Goal: Task Accomplishment & Management: Use online tool/utility

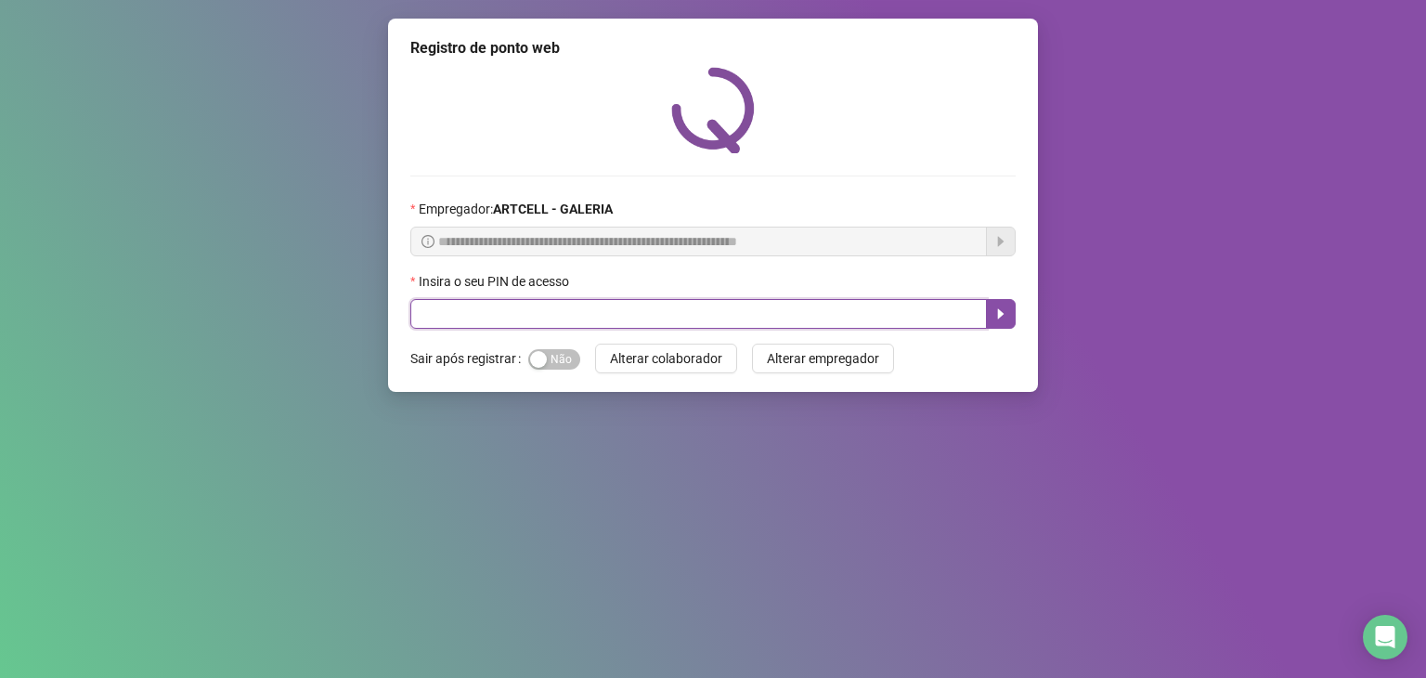
click at [582, 306] on input "text" at bounding box center [698, 314] width 576 height 30
type input "*****"
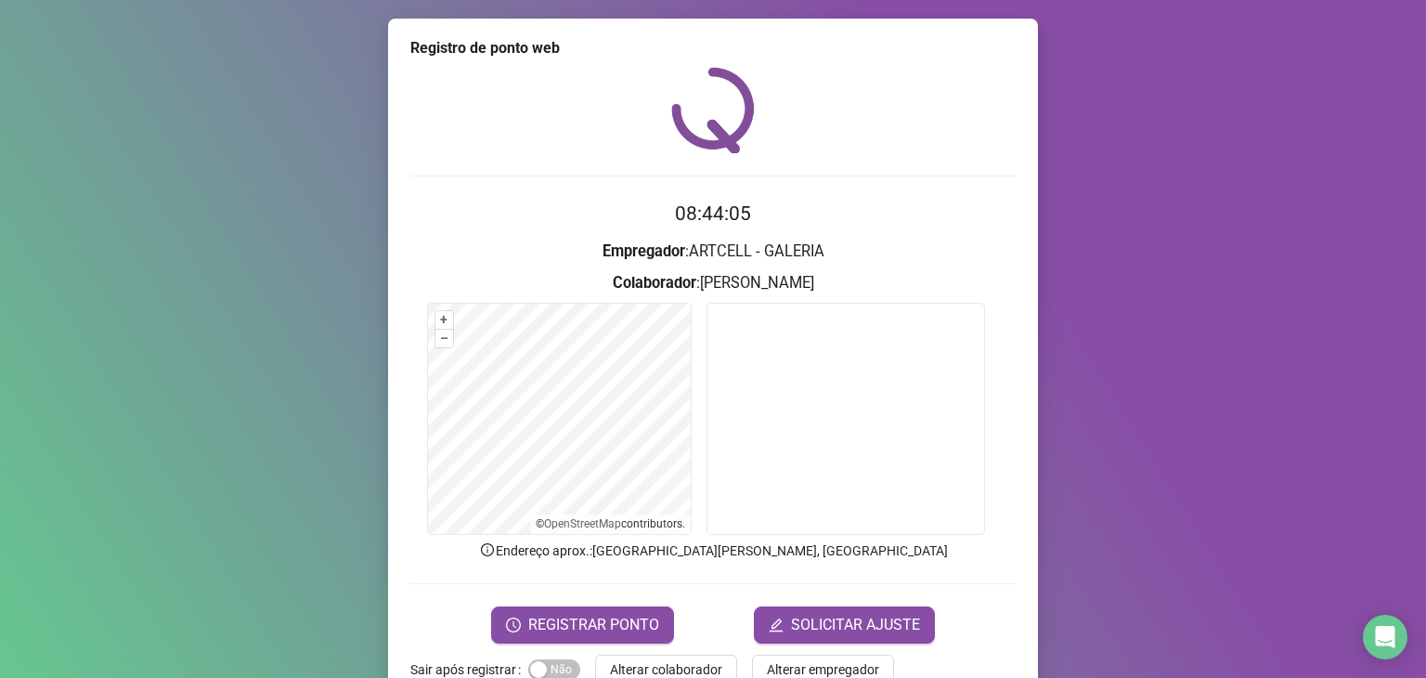
scroll to position [45, 0]
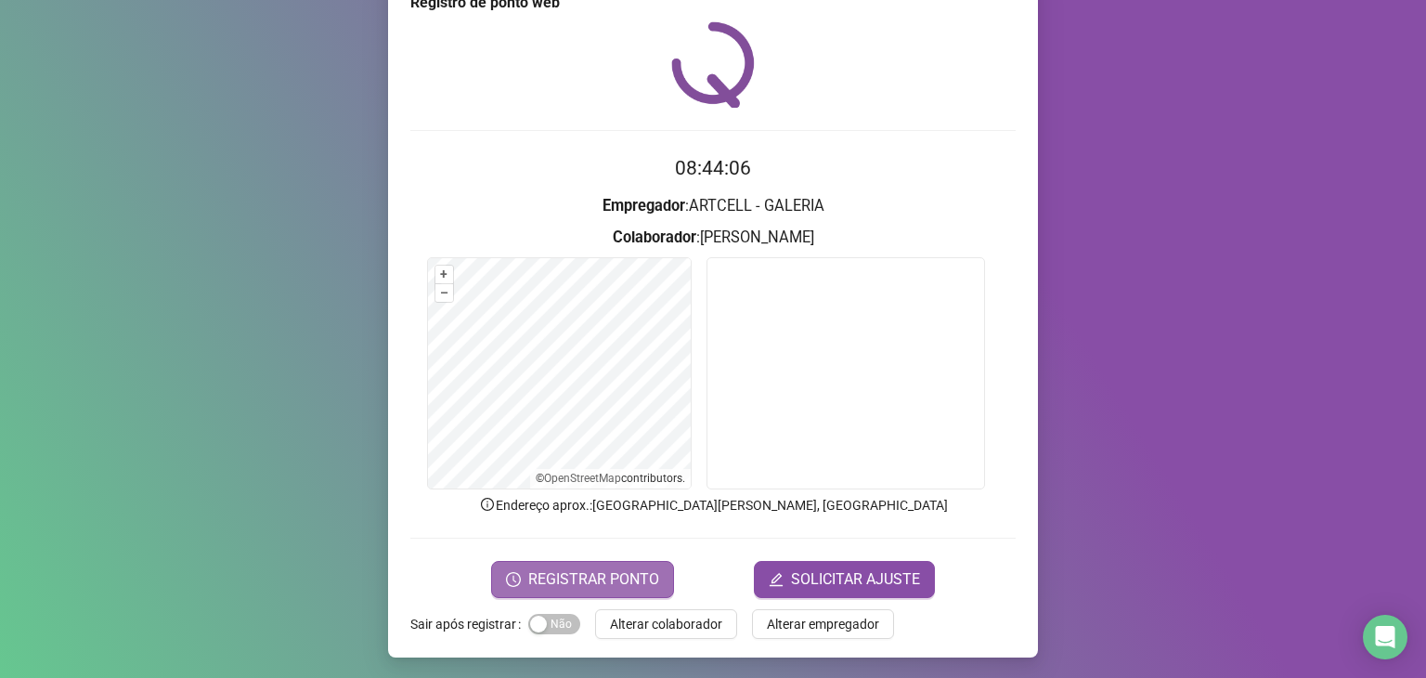
click at [613, 583] on span "REGISTRAR PONTO" at bounding box center [593, 579] width 131 height 22
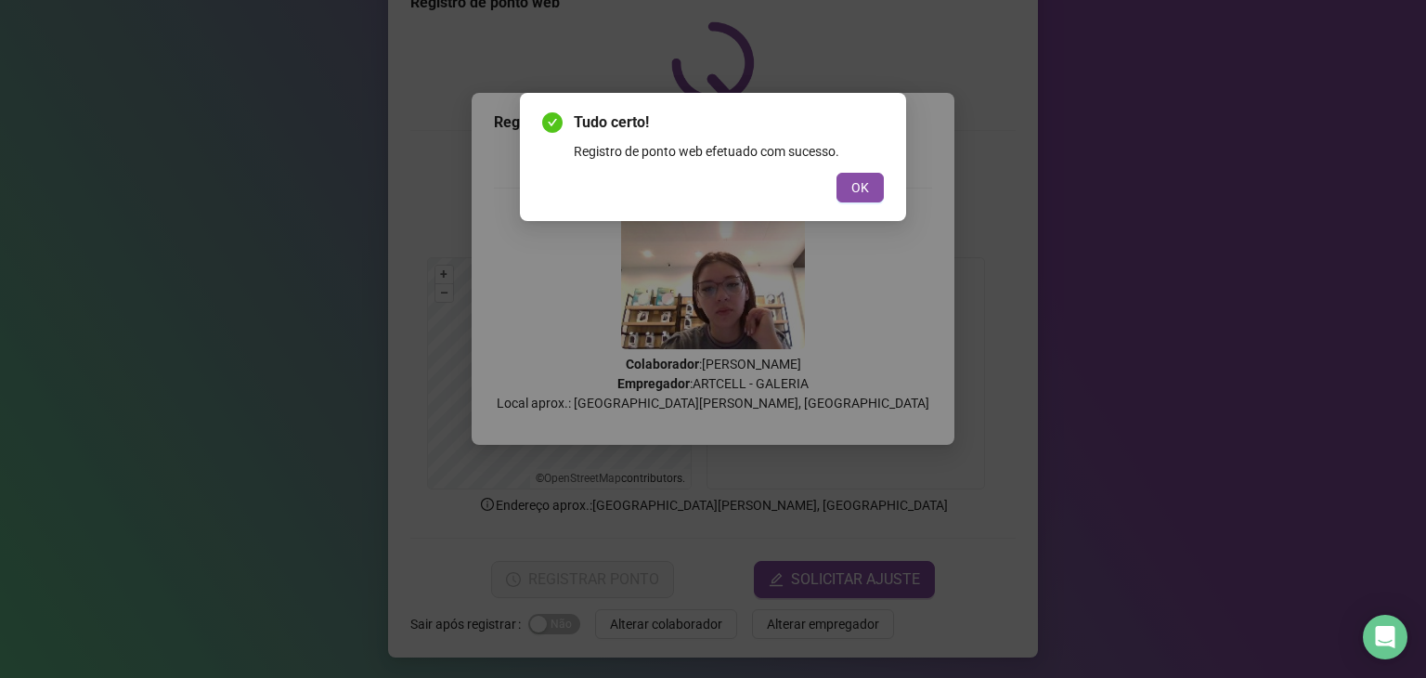
click at [868, 171] on div "Tudo certo! Registro de ponto web efetuado com sucesso. OK" at bounding box center [713, 156] width 342 height 91
click at [857, 180] on span "OK" at bounding box center [860, 187] width 18 height 20
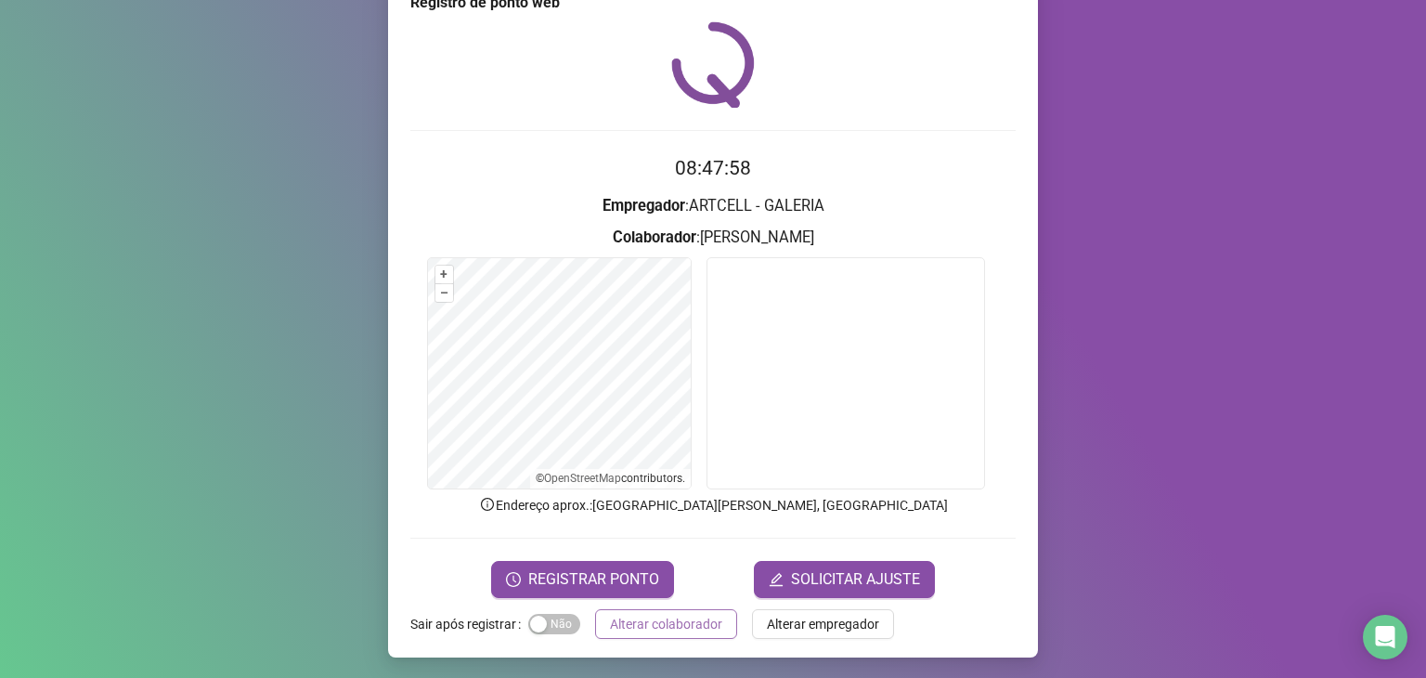
click at [691, 616] on span "Alterar colaborador" at bounding box center [666, 624] width 112 height 20
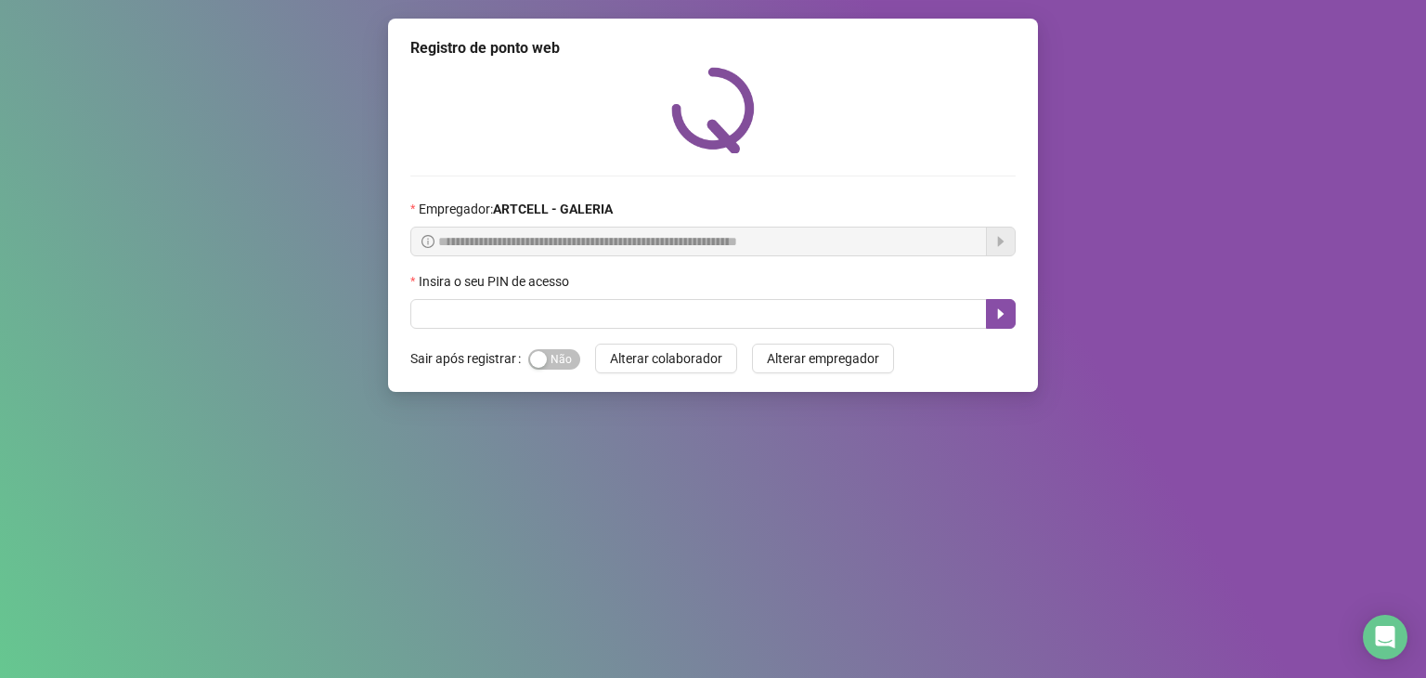
scroll to position [0, 0]
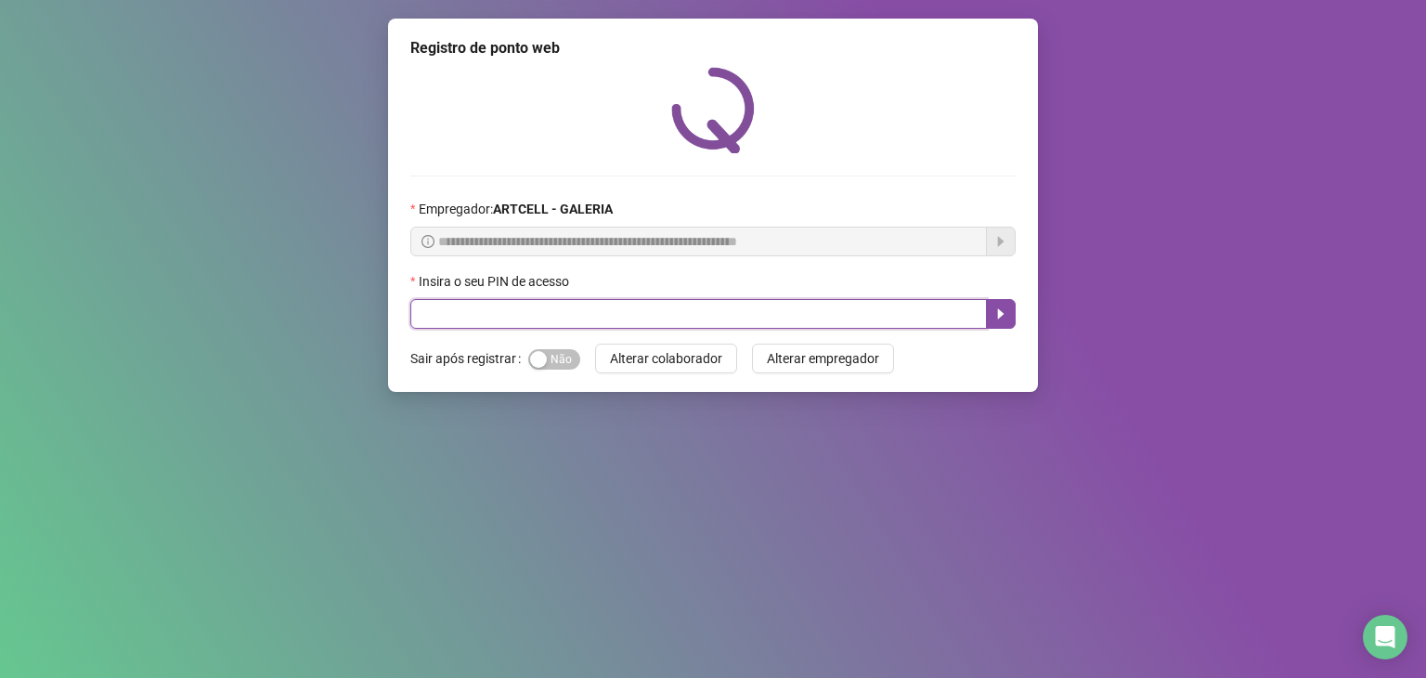
click at [826, 317] on input "text" at bounding box center [698, 314] width 576 height 30
type input "*****"
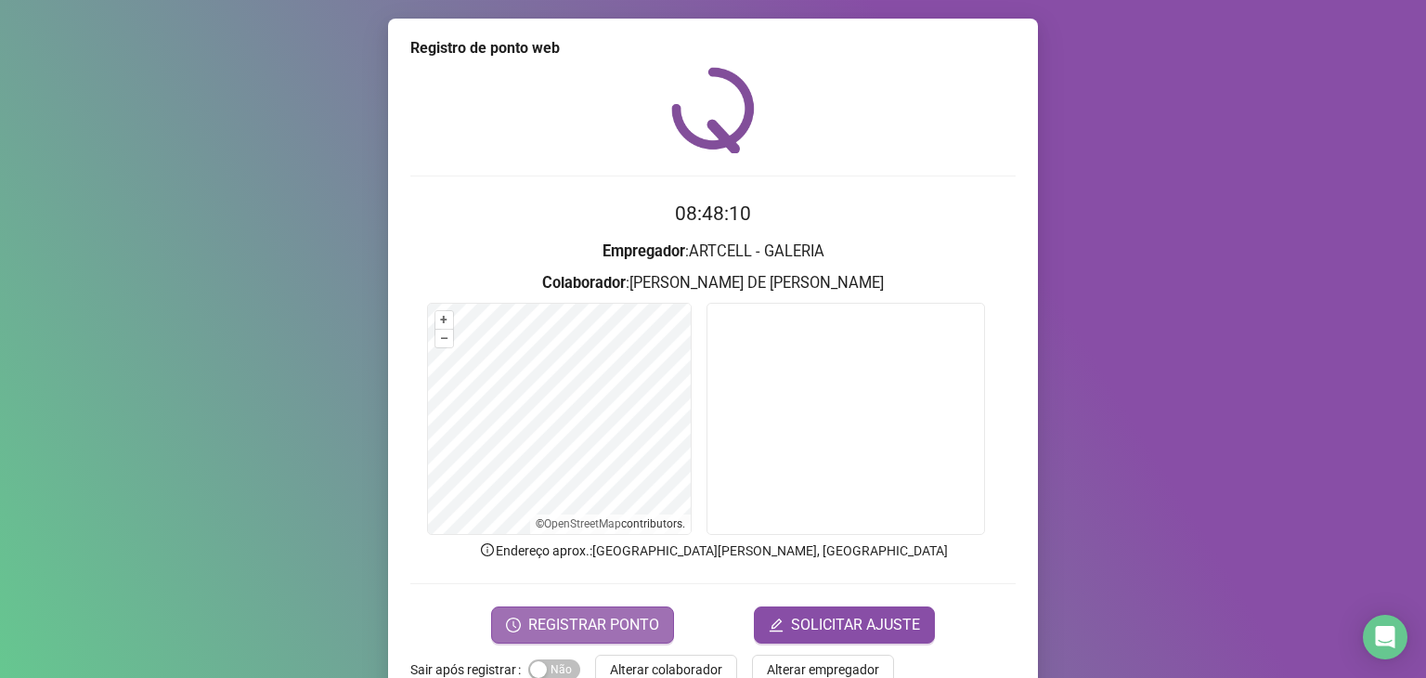
click at [640, 621] on span "REGISTRAR PONTO" at bounding box center [593, 625] width 131 height 22
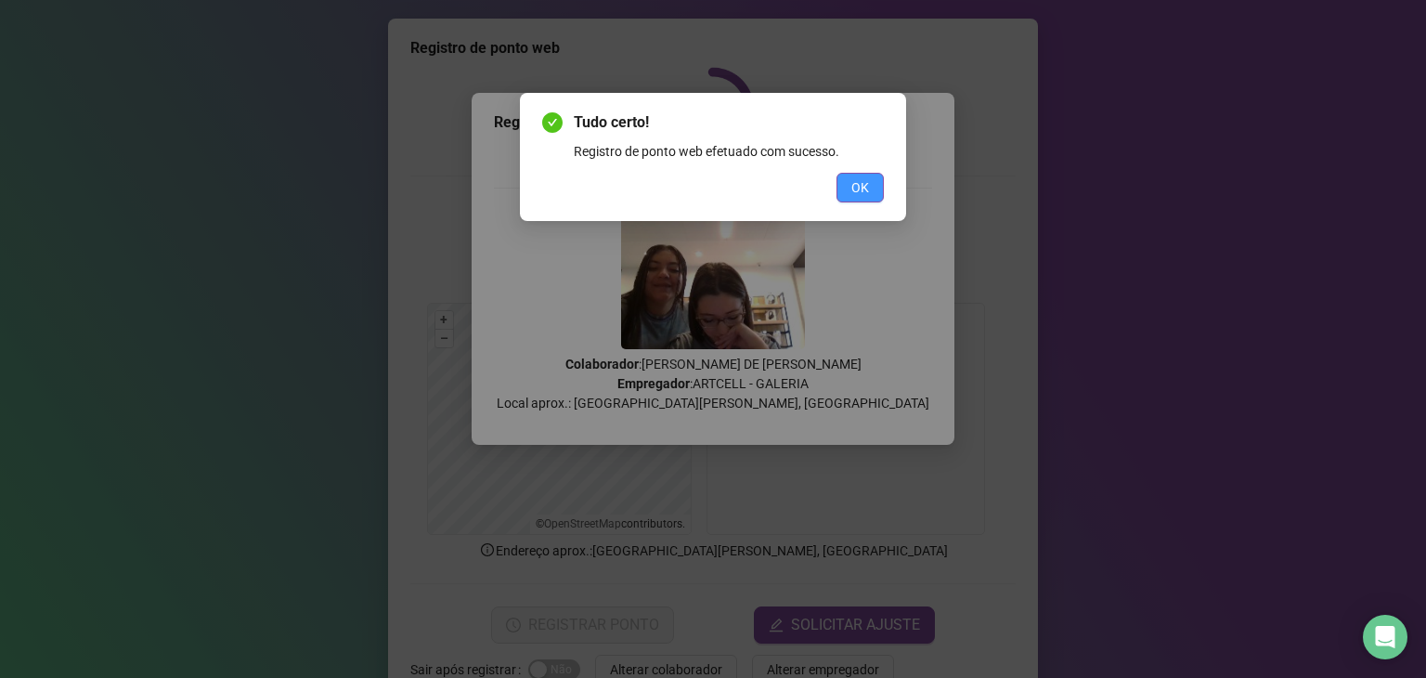
click at [854, 188] on span "OK" at bounding box center [860, 187] width 18 height 20
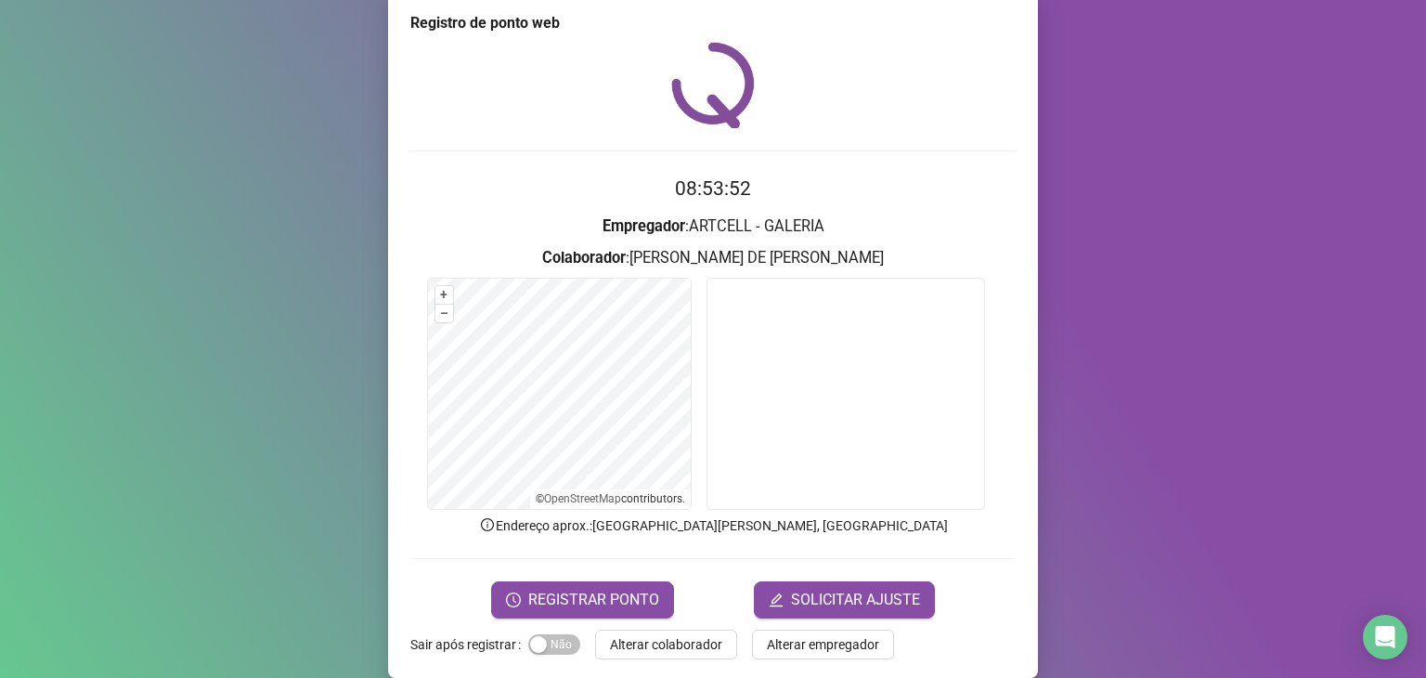
scroll to position [45, 0]
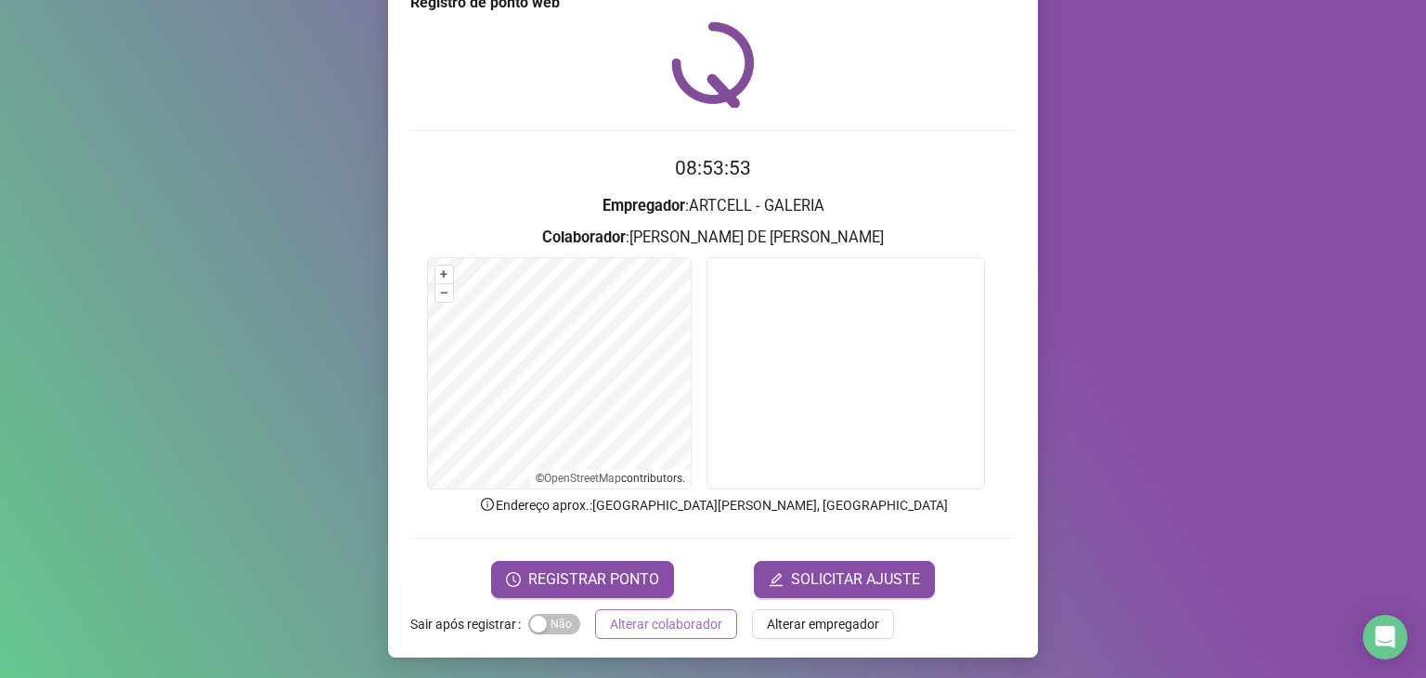
click at [678, 622] on span "Alterar colaborador" at bounding box center [666, 624] width 112 height 20
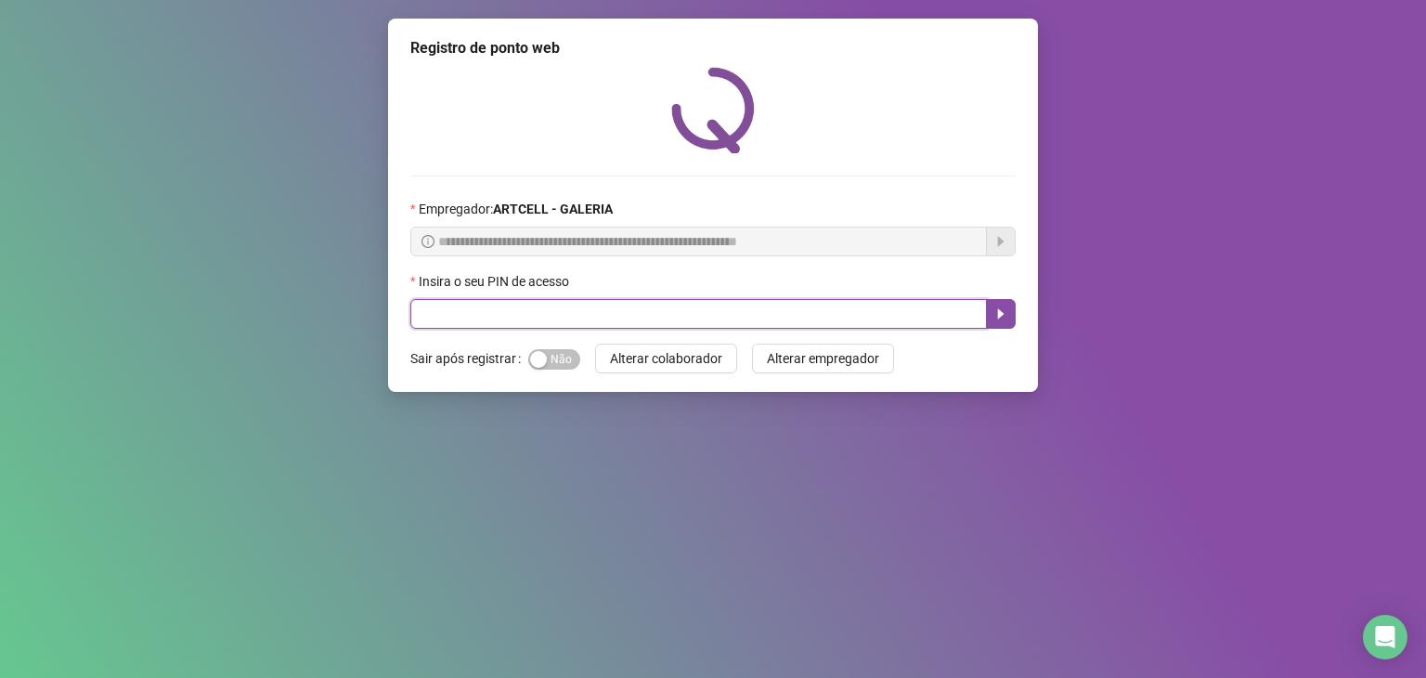
click at [631, 317] on input "text" at bounding box center [698, 314] width 576 height 30
type input "*****"
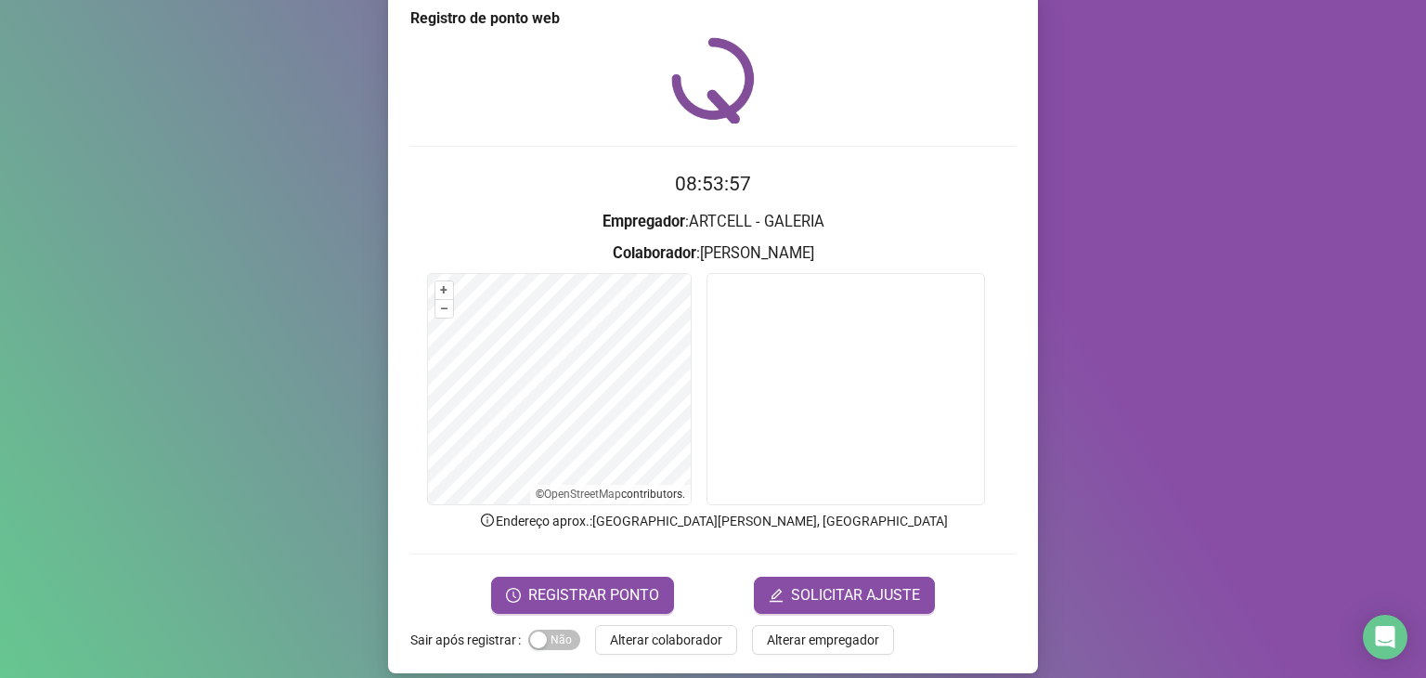
scroll to position [45, 0]
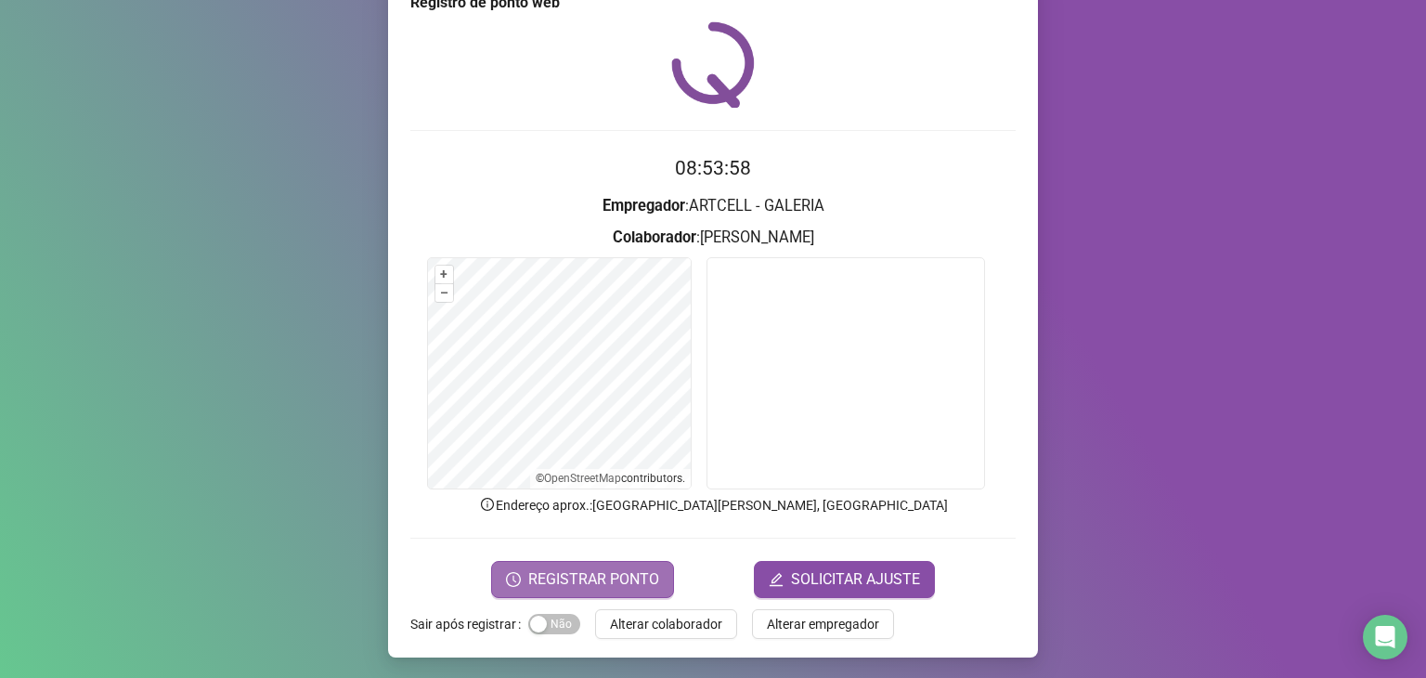
click at [595, 576] on span "REGISTRAR PONTO" at bounding box center [593, 579] width 131 height 22
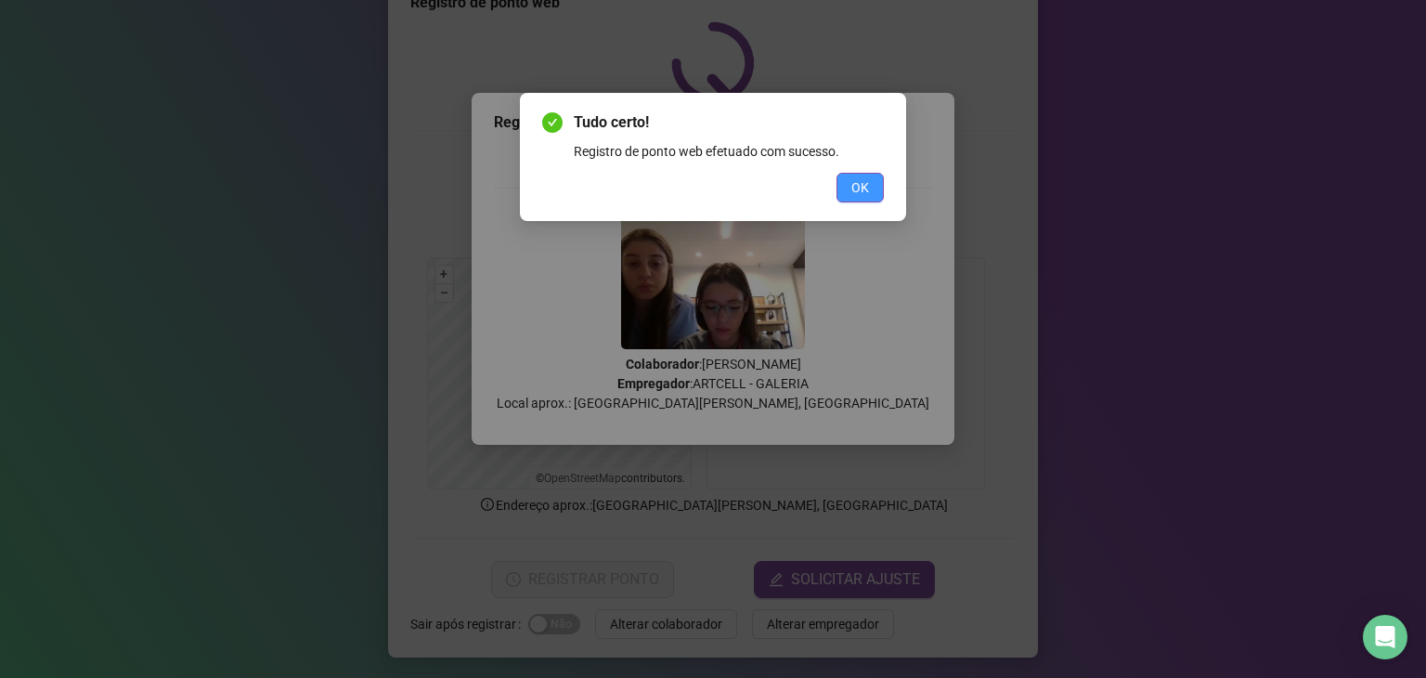
click at [841, 182] on button "OK" at bounding box center [859, 188] width 47 height 30
